Goal: Contribute content: Add original content to the website for others to see

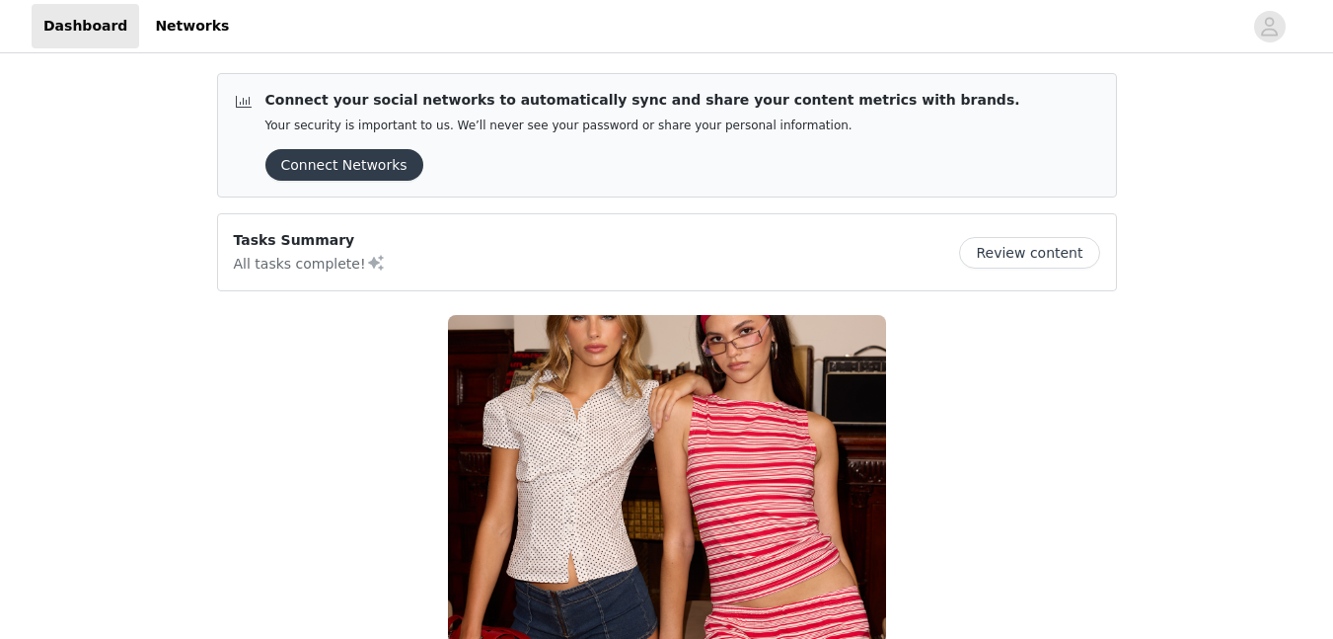
scroll to position [321, 0]
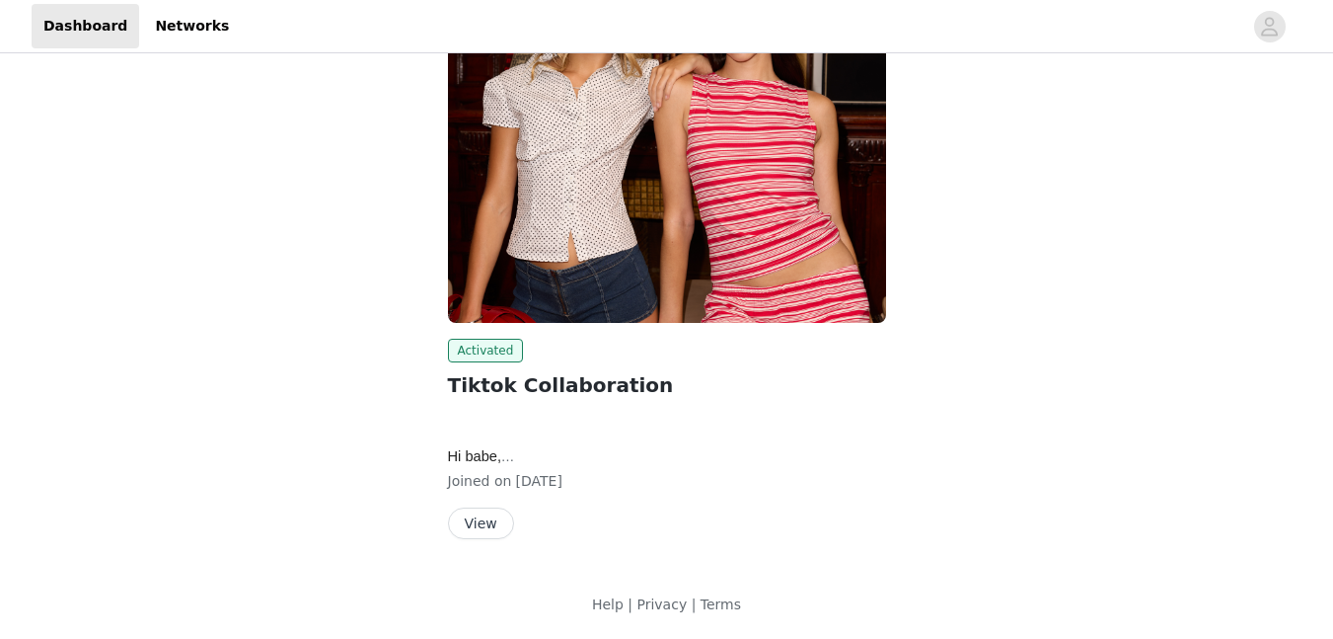
click at [624, 219] on img at bounding box center [667, 158] width 438 height 329
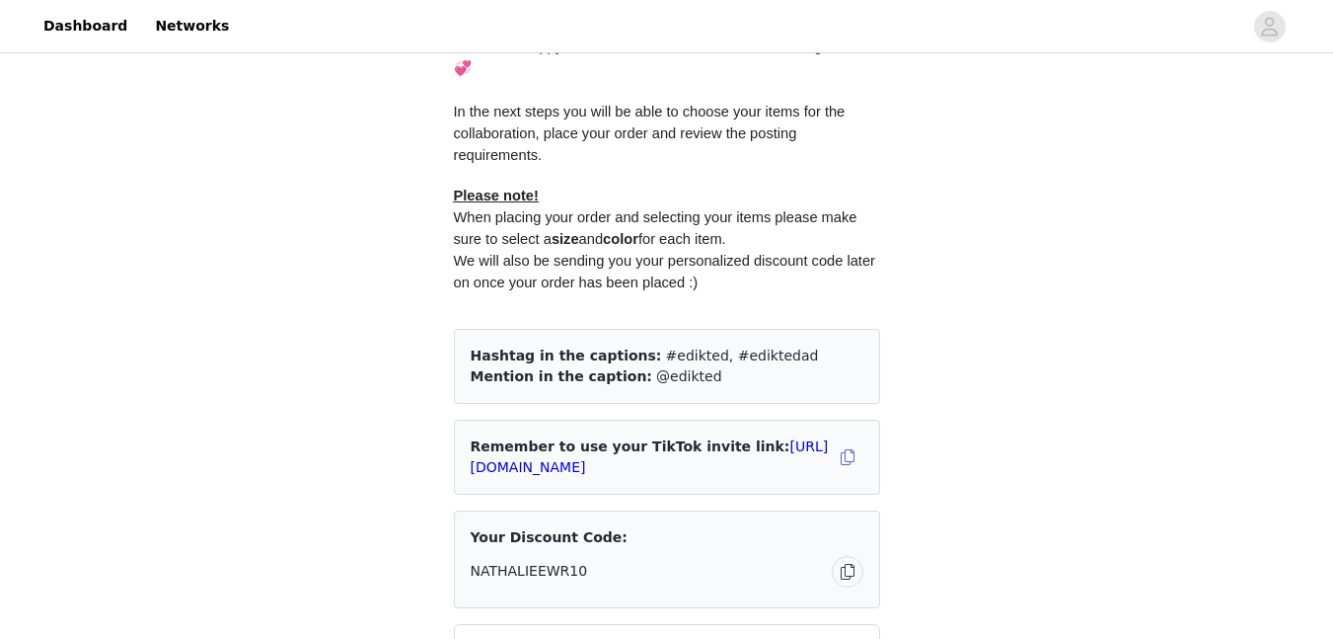
scroll to position [1436, 0]
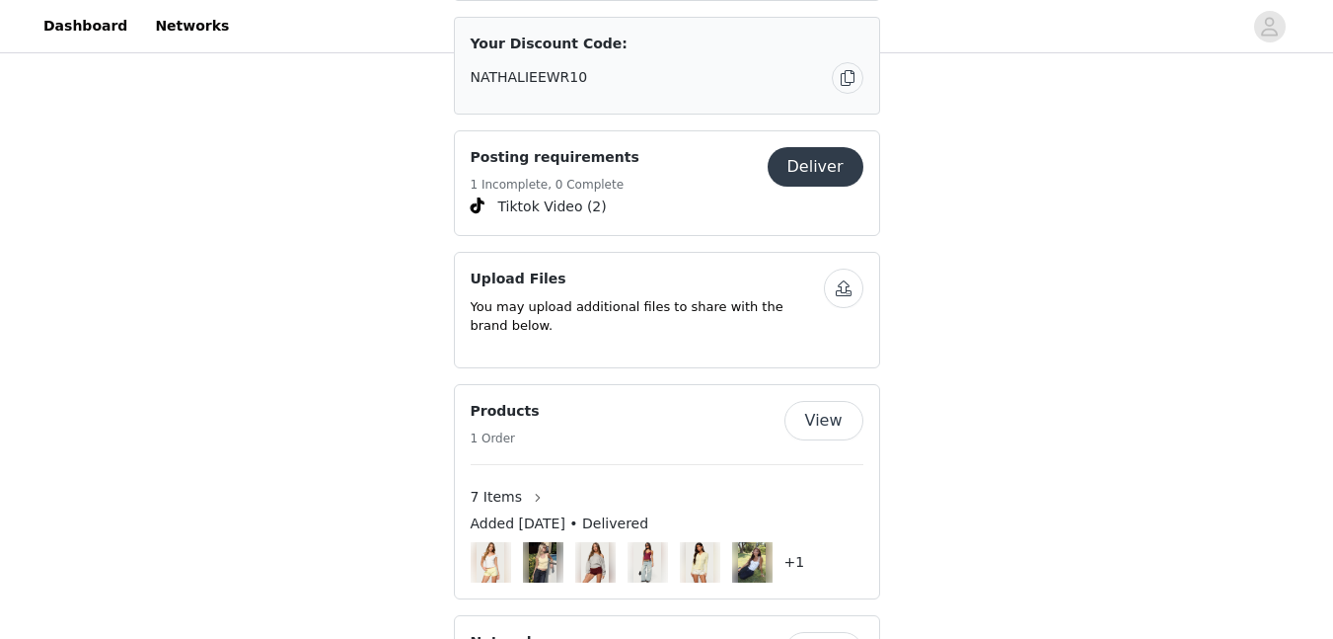
click at [802, 183] on button "Deliver" at bounding box center [816, 166] width 96 height 39
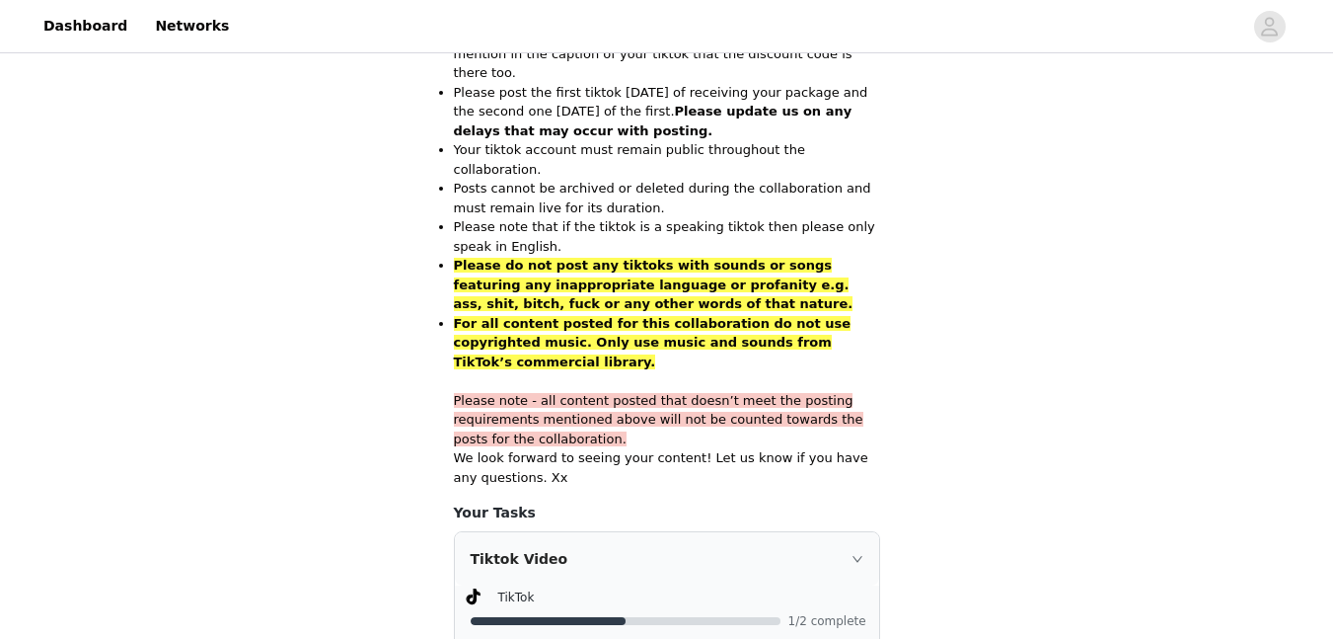
scroll to position [1296, 0]
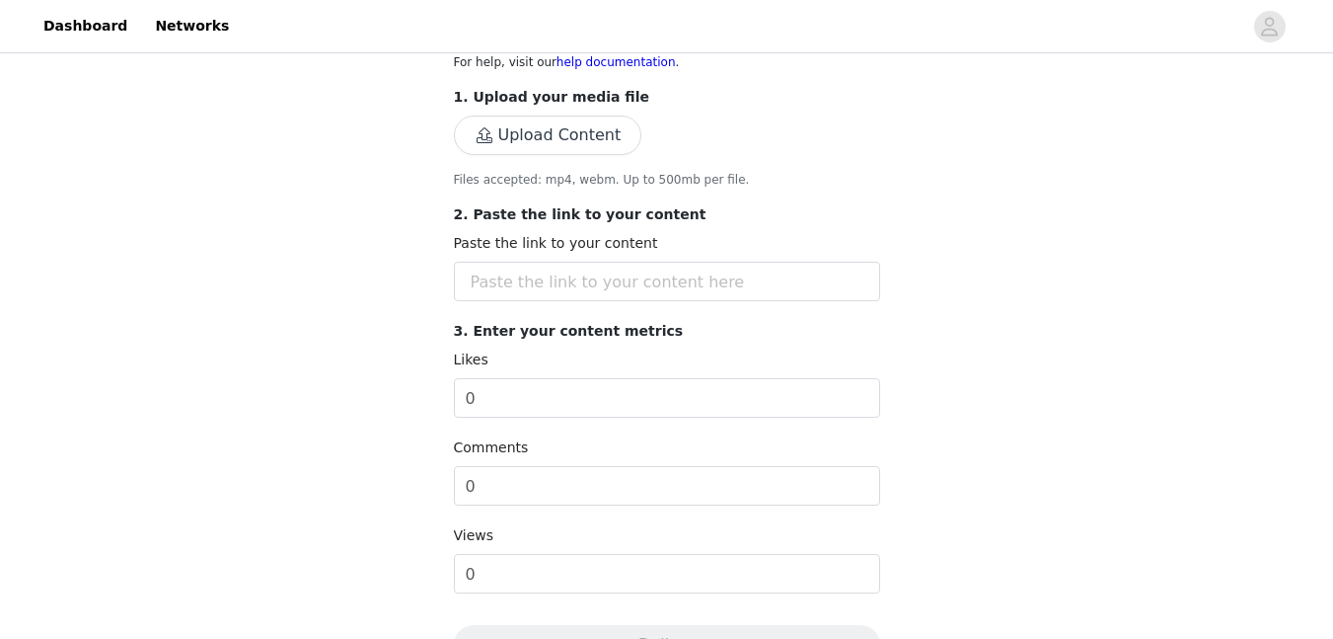
scroll to position [395, 0]
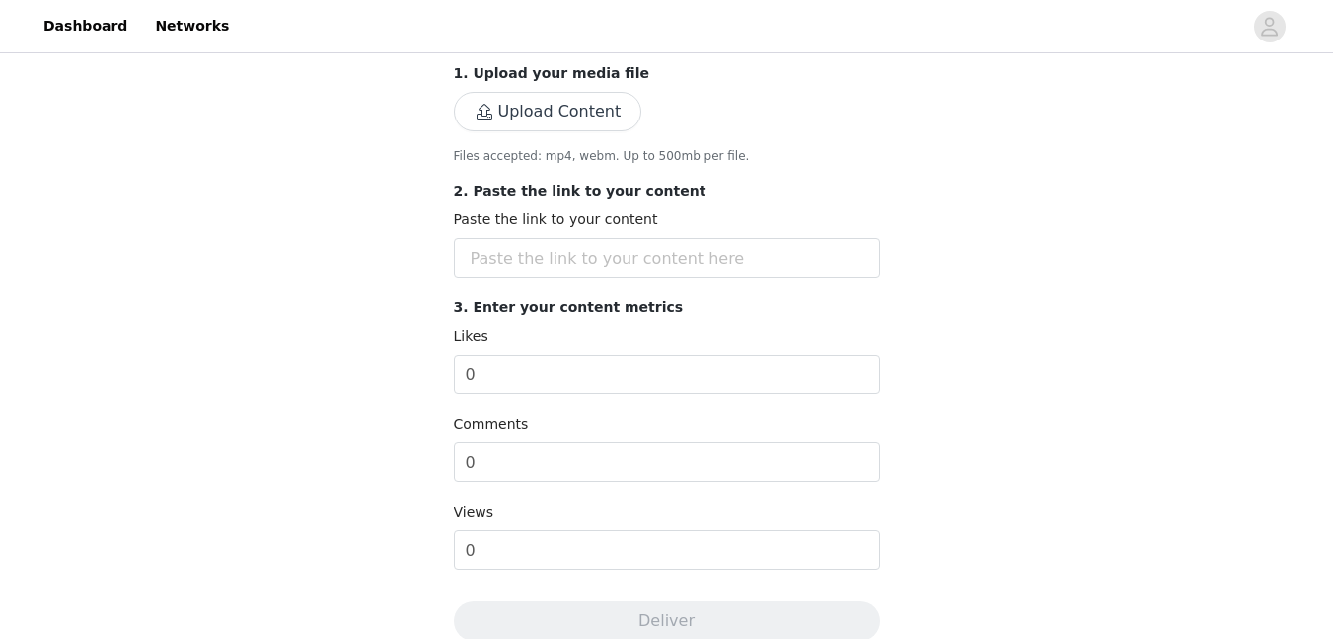
click at [558, 112] on button "Upload Content" at bounding box center [548, 111] width 188 height 39
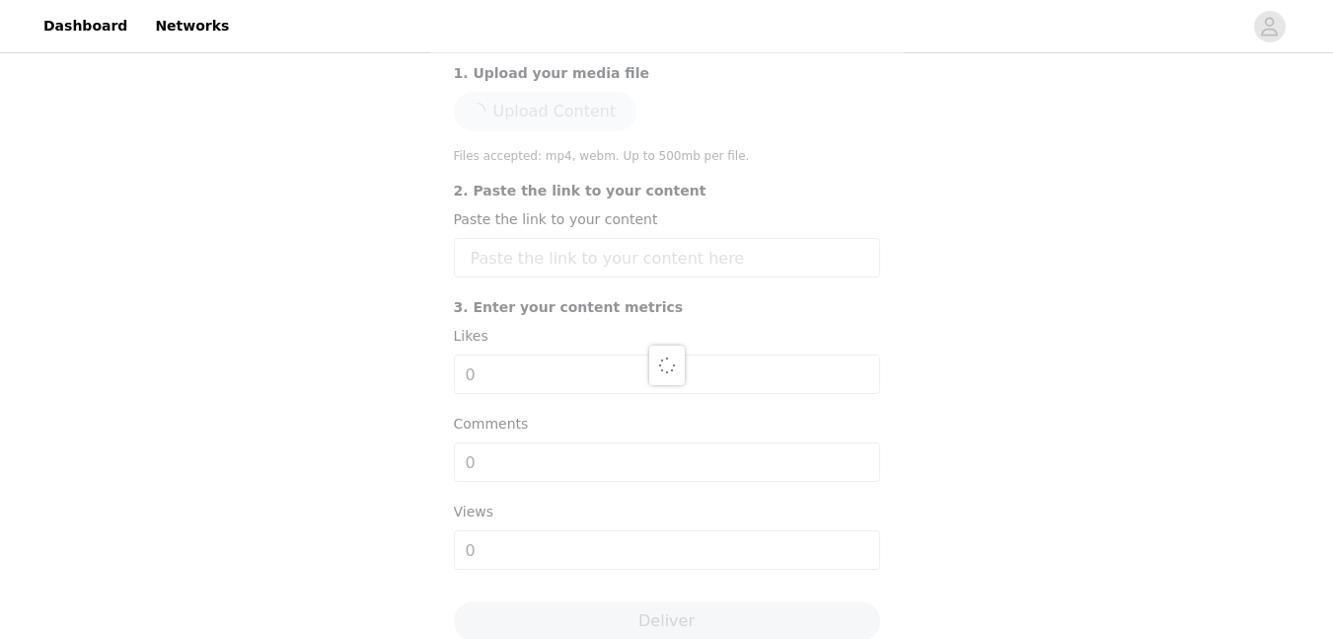
click at [604, 251] on div at bounding box center [667, 365] width 474 height 1232
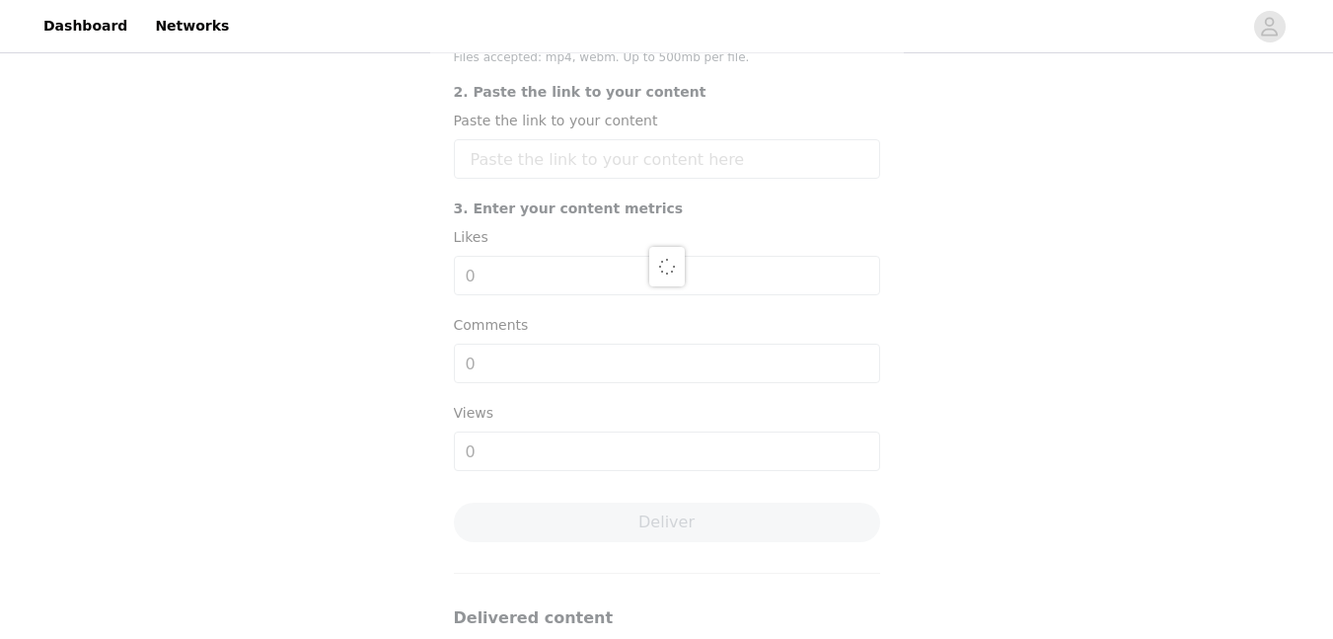
scroll to position [603, 0]
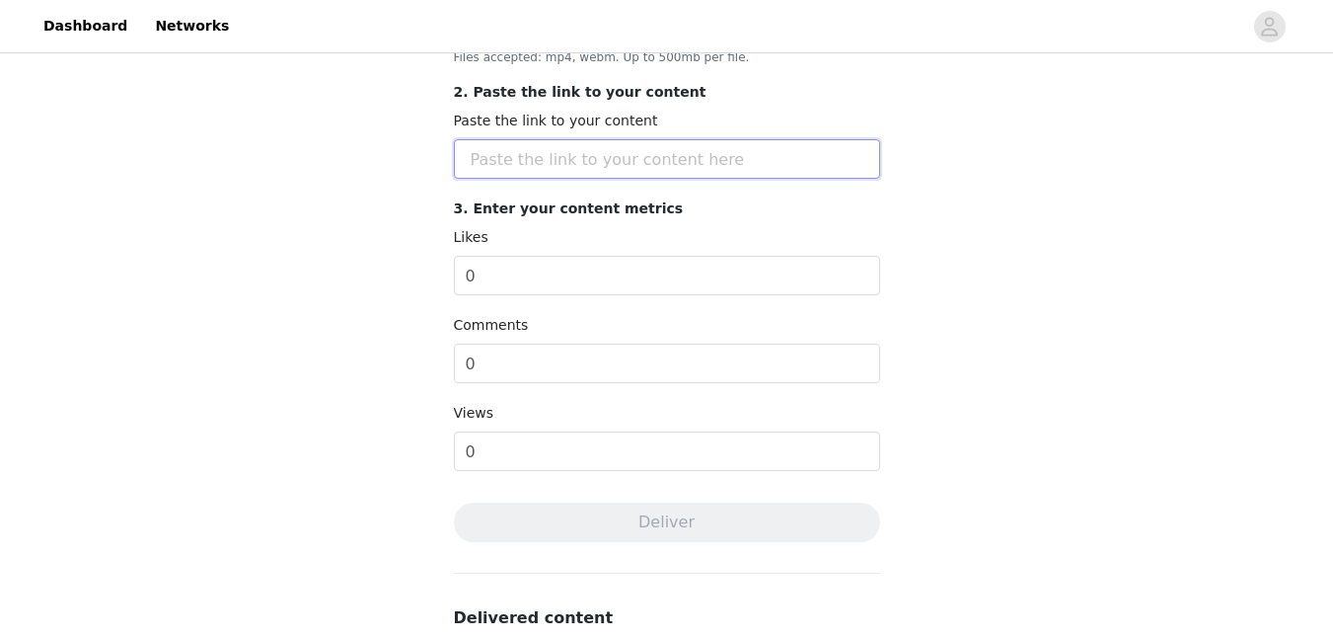
click at [623, 161] on input "text" at bounding box center [667, 158] width 426 height 39
paste input "[URL][DOMAIN_NAME]"
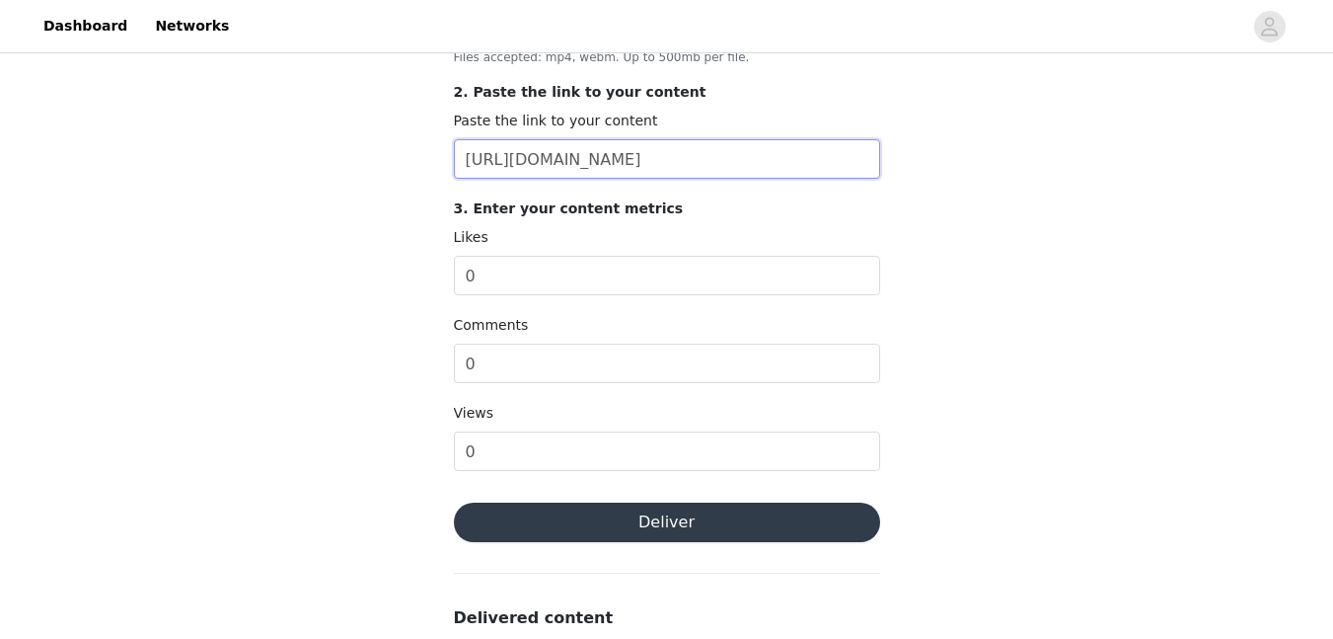
type input "[URL][DOMAIN_NAME]"
click at [677, 507] on button "Deliver" at bounding box center [667, 521] width 426 height 39
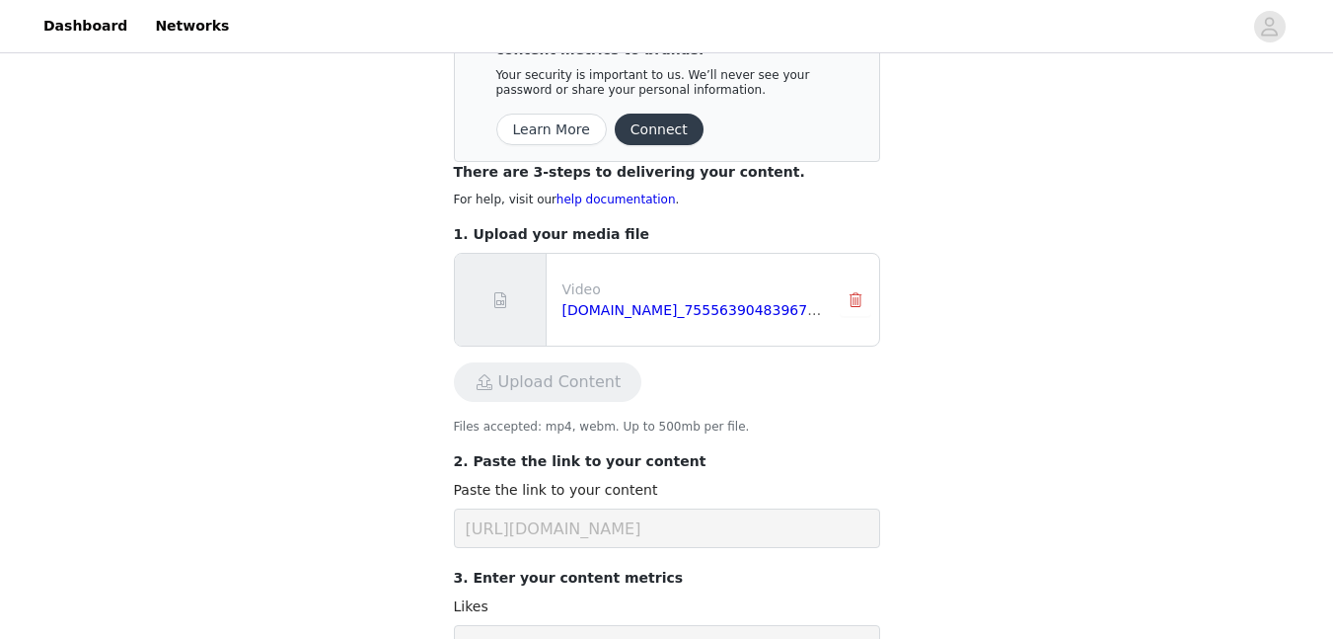
scroll to position [208, 0]
